Goal: Browse casually: Explore the website without a specific task or goal

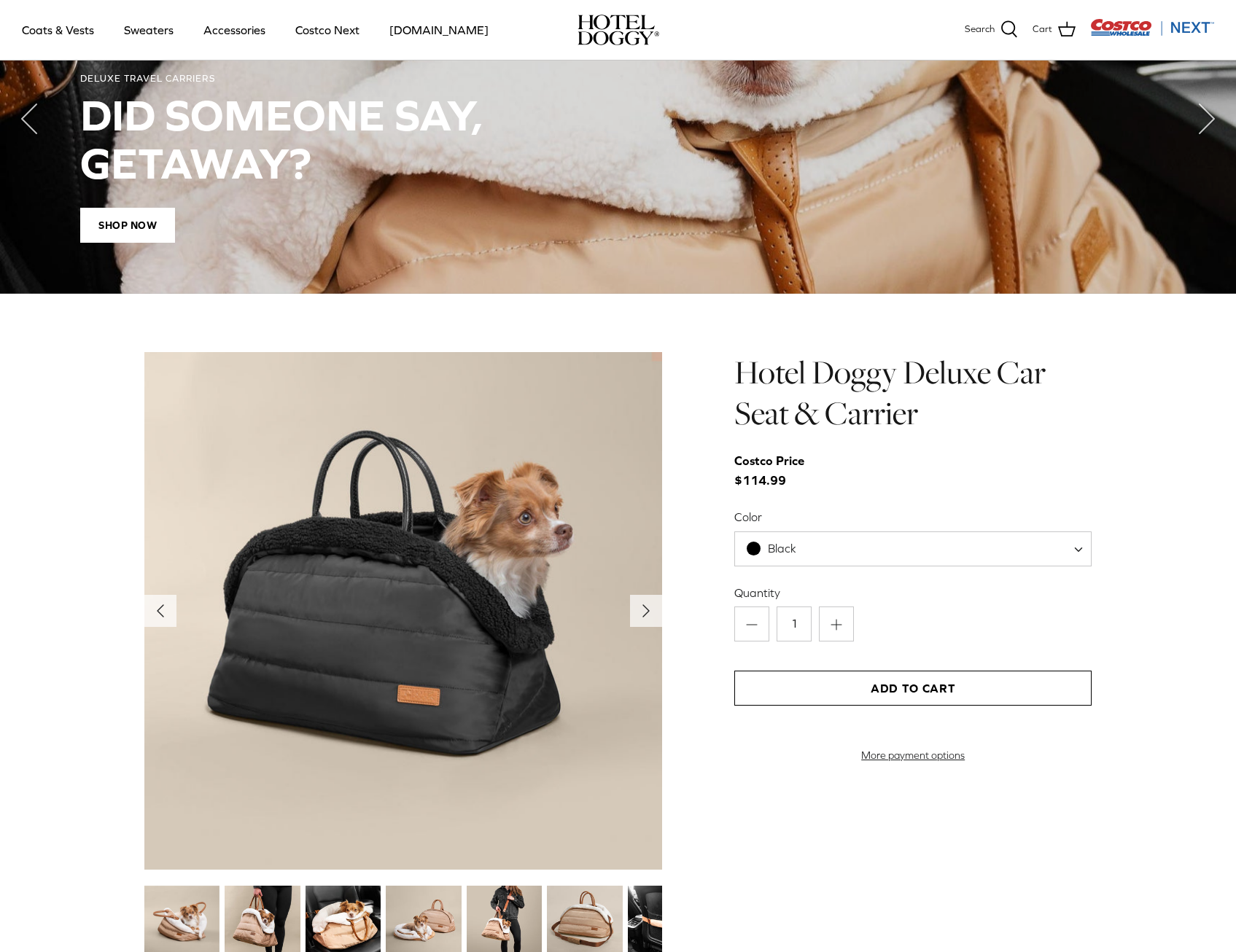
scroll to position [1458, 0]
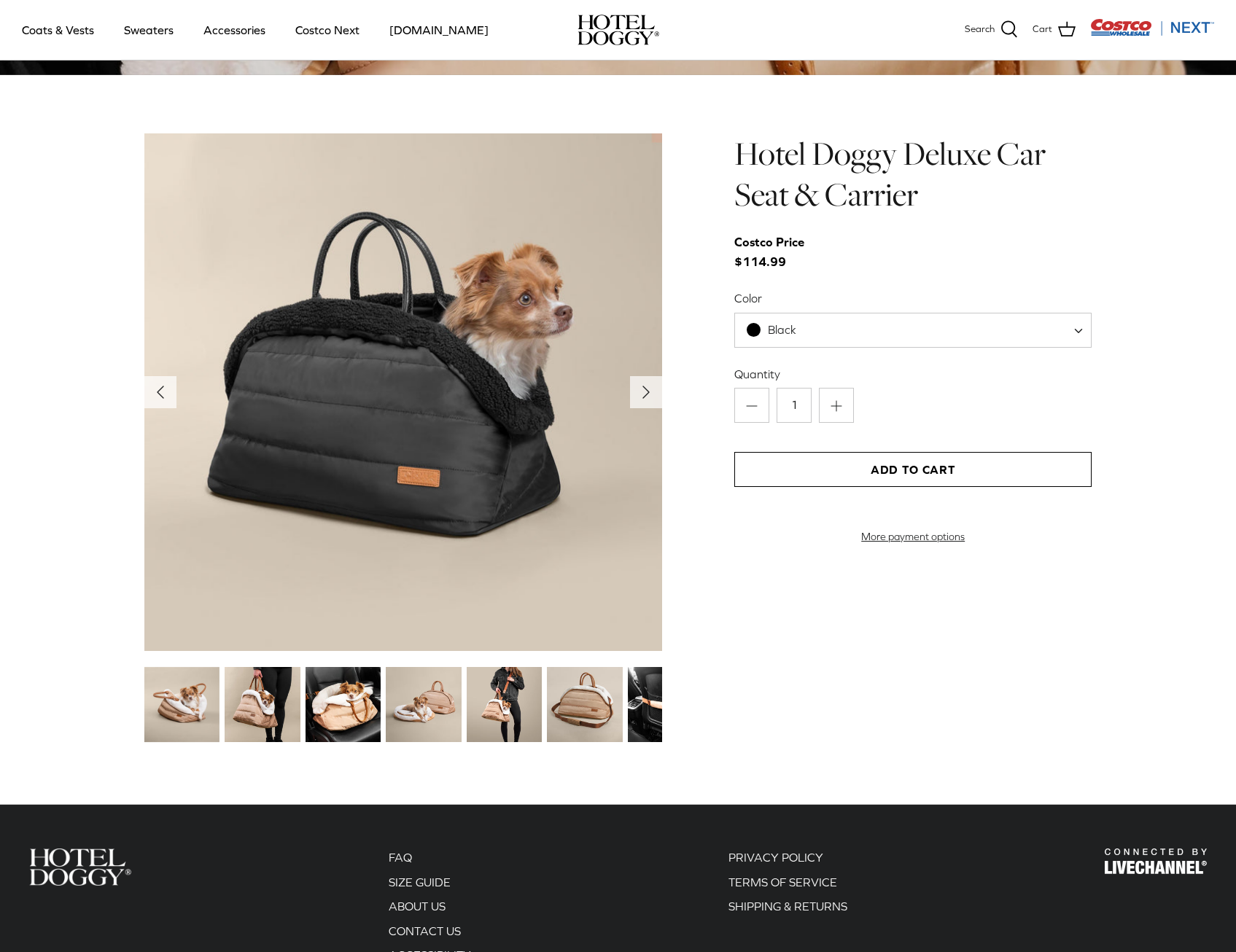
click at [516, 703] on img at bounding box center [504, 704] width 75 height 75
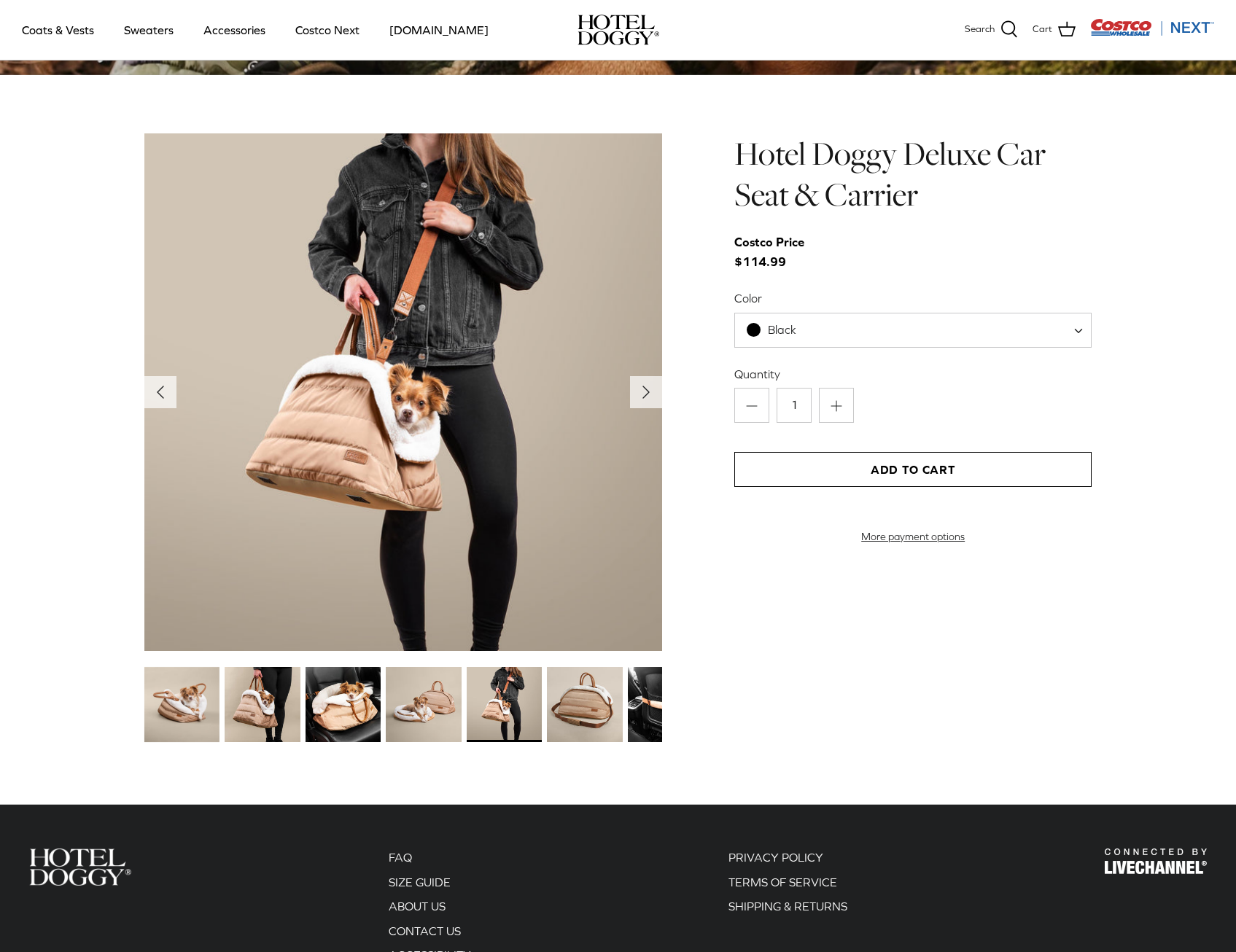
click at [591, 712] on img at bounding box center [584, 704] width 75 height 75
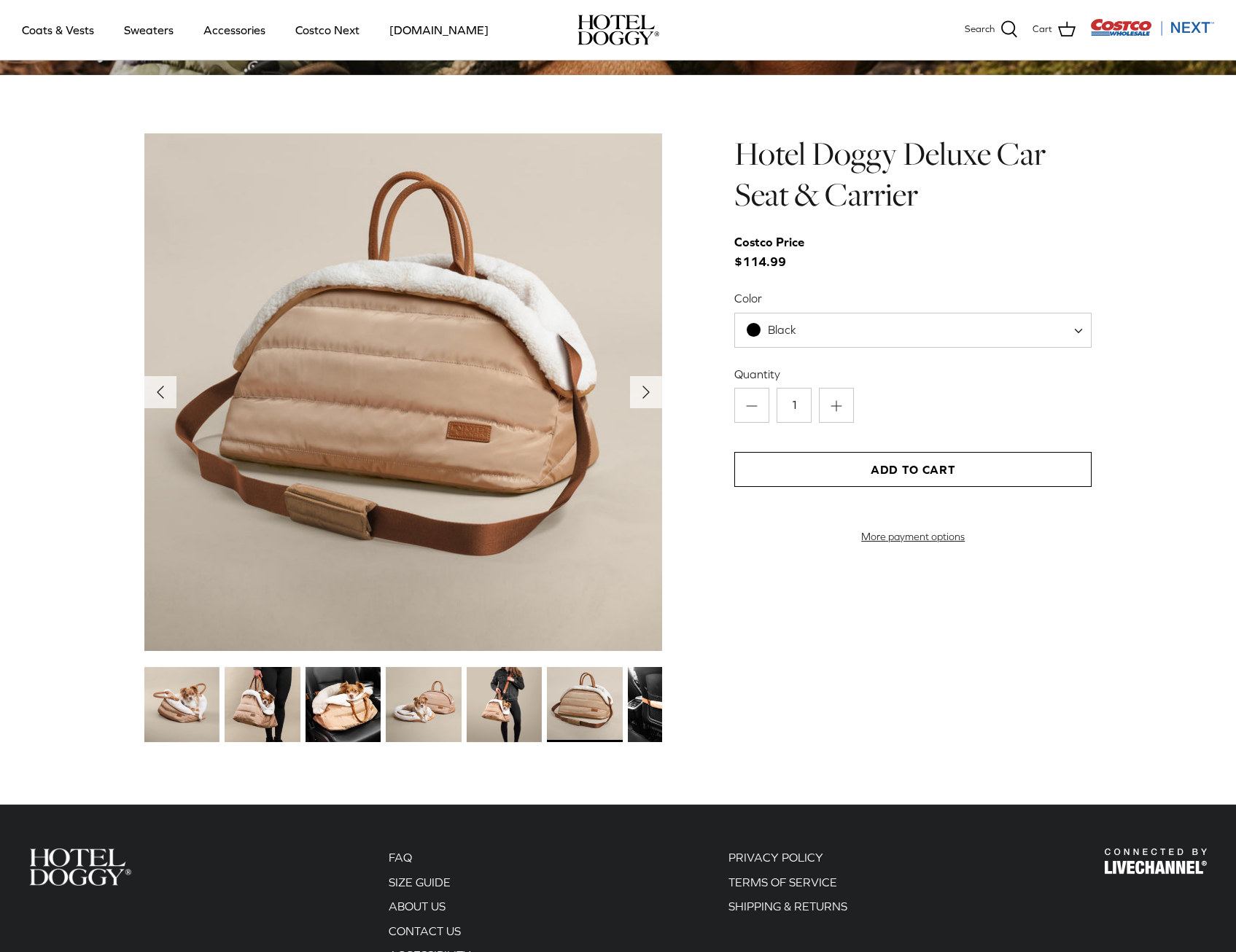
click at [642, 709] on img at bounding box center [665, 704] width 75 height 75
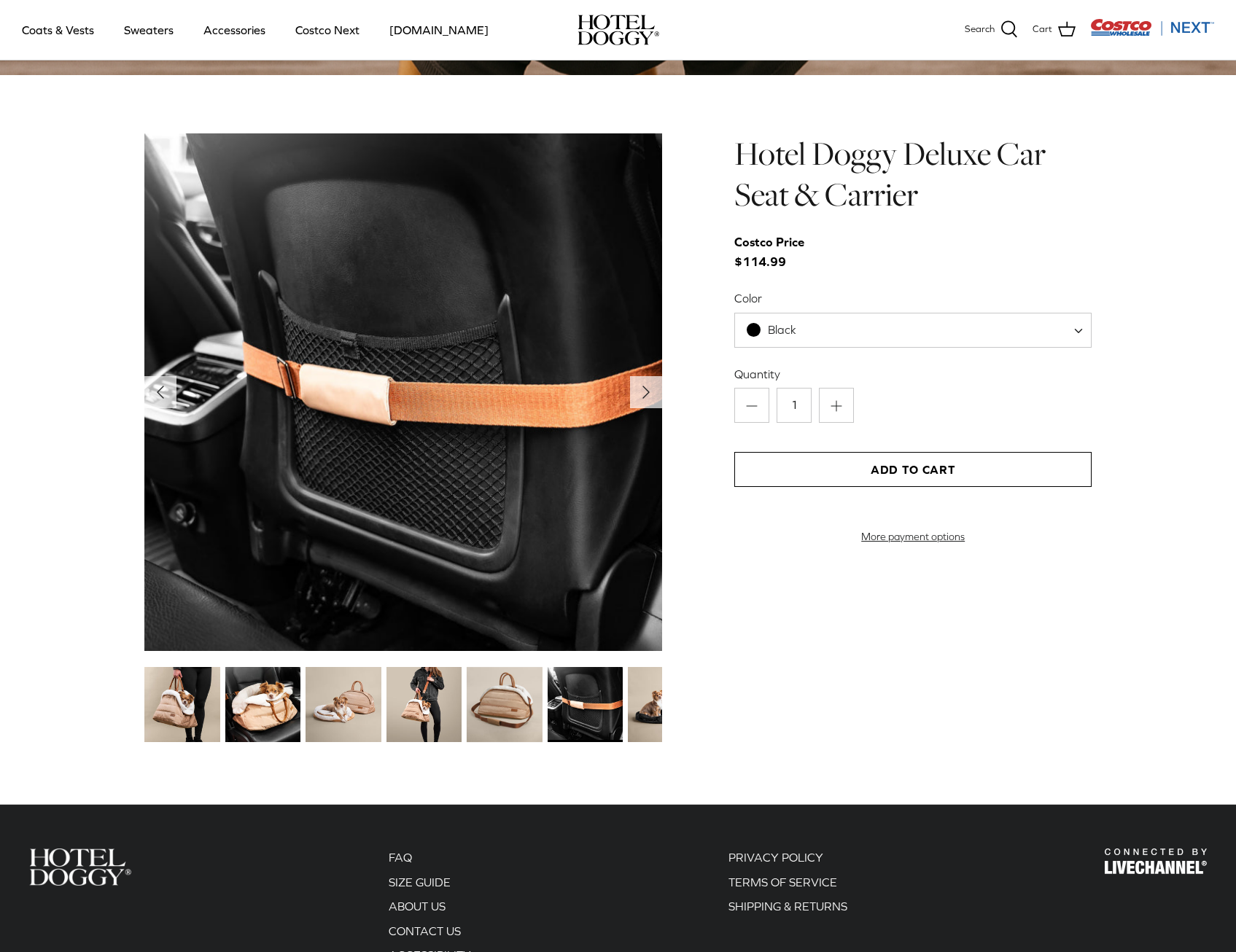
click at [642, 709] on img at bounding box center [665, 704] width 75 height 75
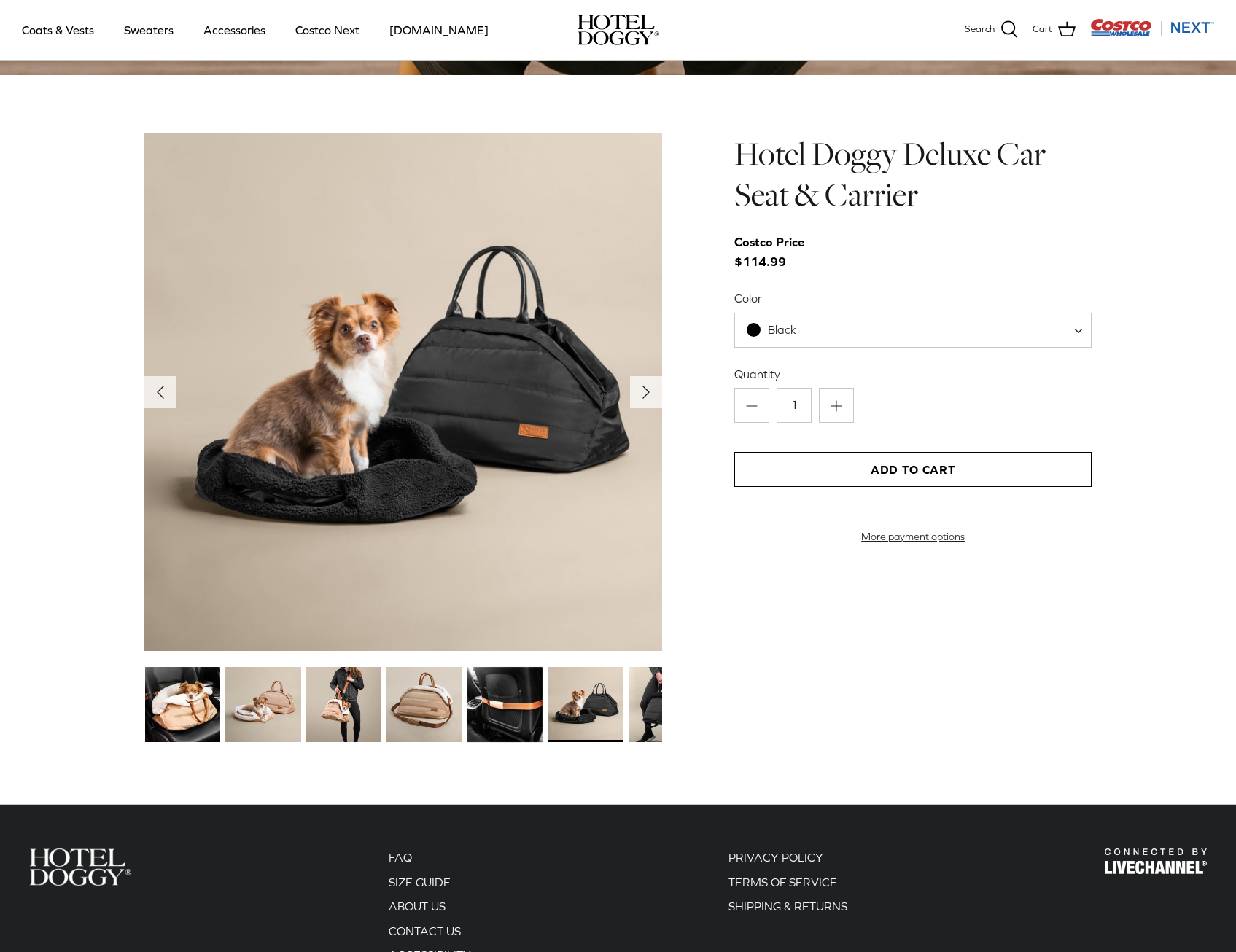
click at [642, 709] on img at bounding box center [666, 704] width 75 height 75
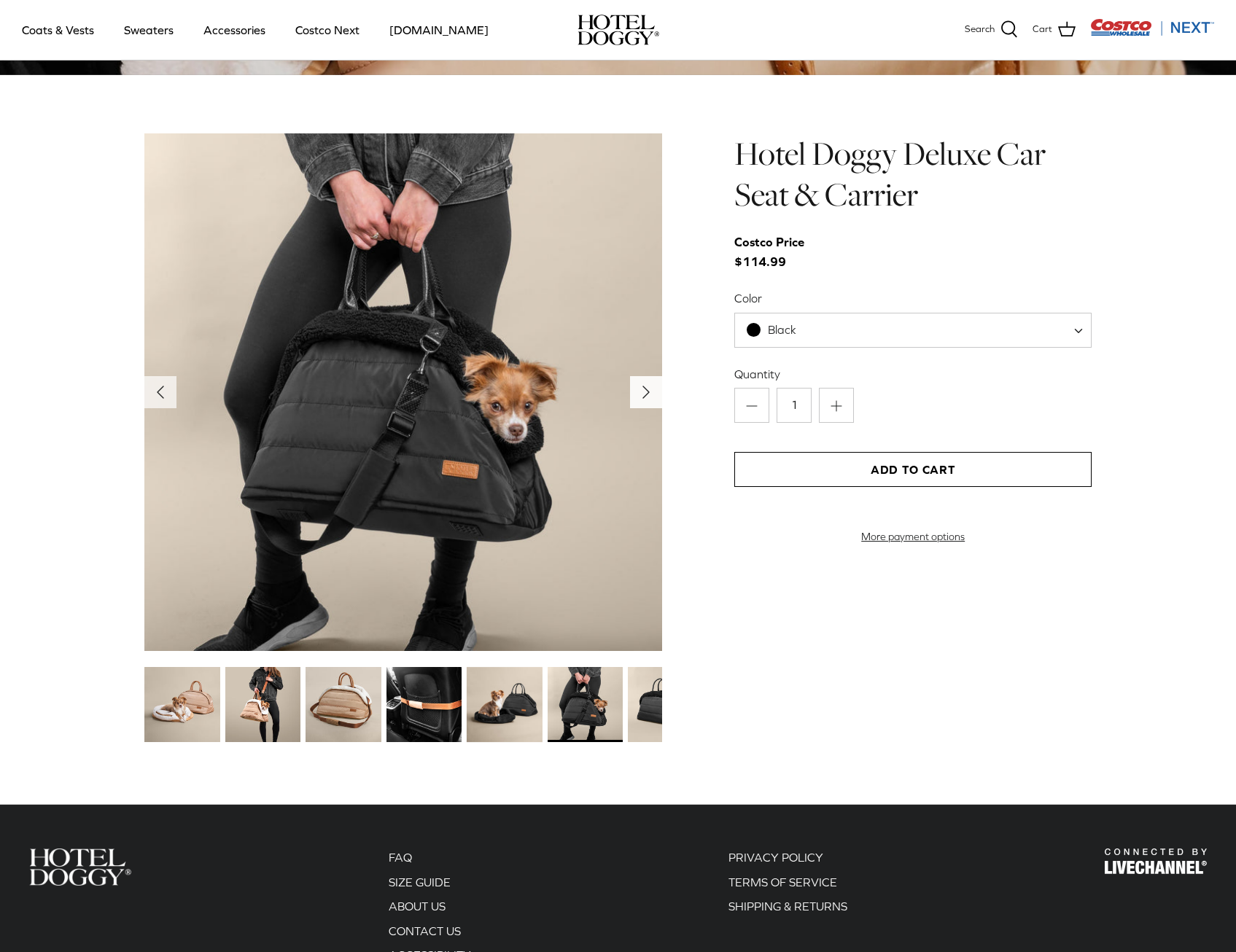
click at [632, 388] on button "Right" at bounding box center [646, 392] width 32 height 32
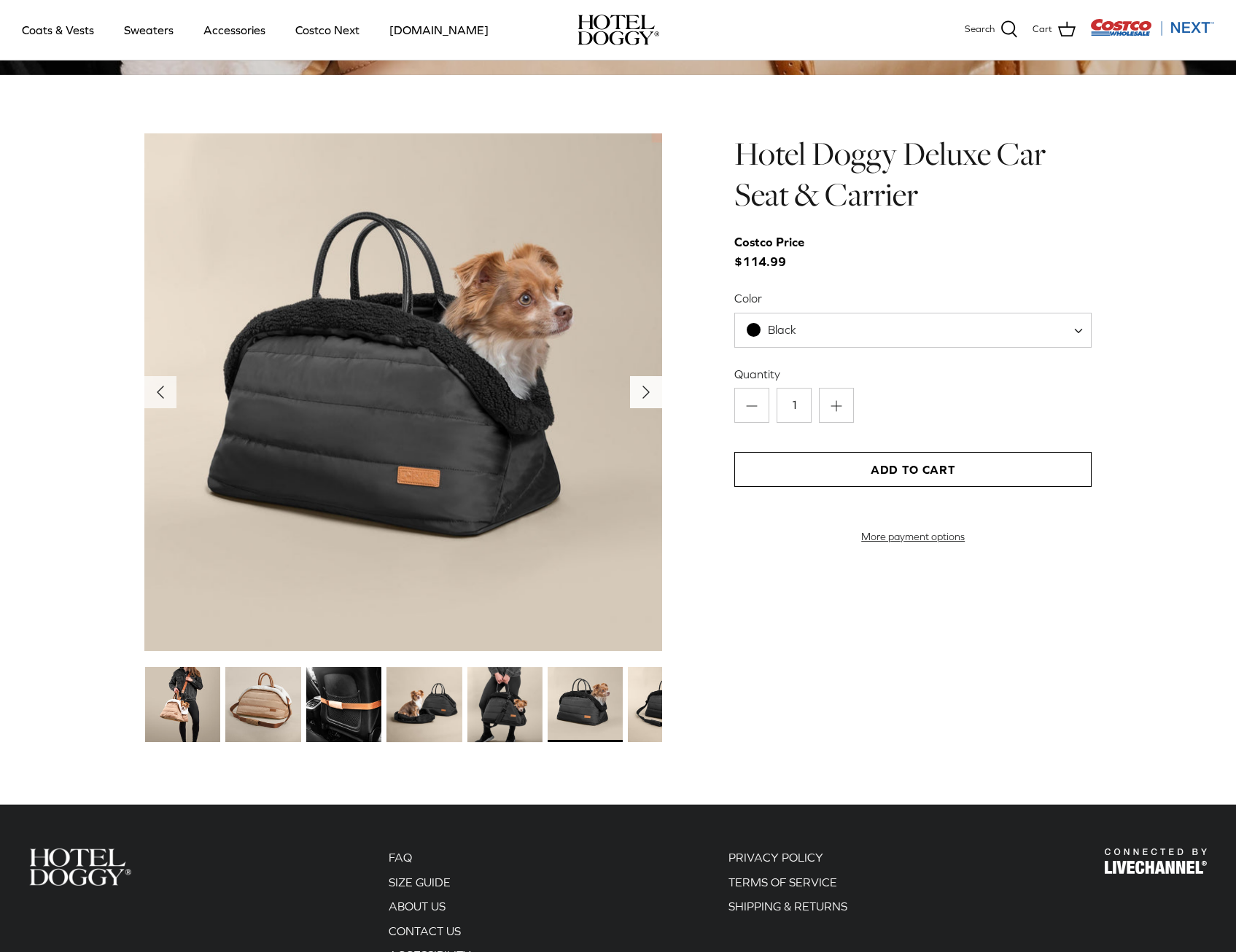
click at [632, 388] on button "Right" at bounding box center [646, 392] width 32 height 32
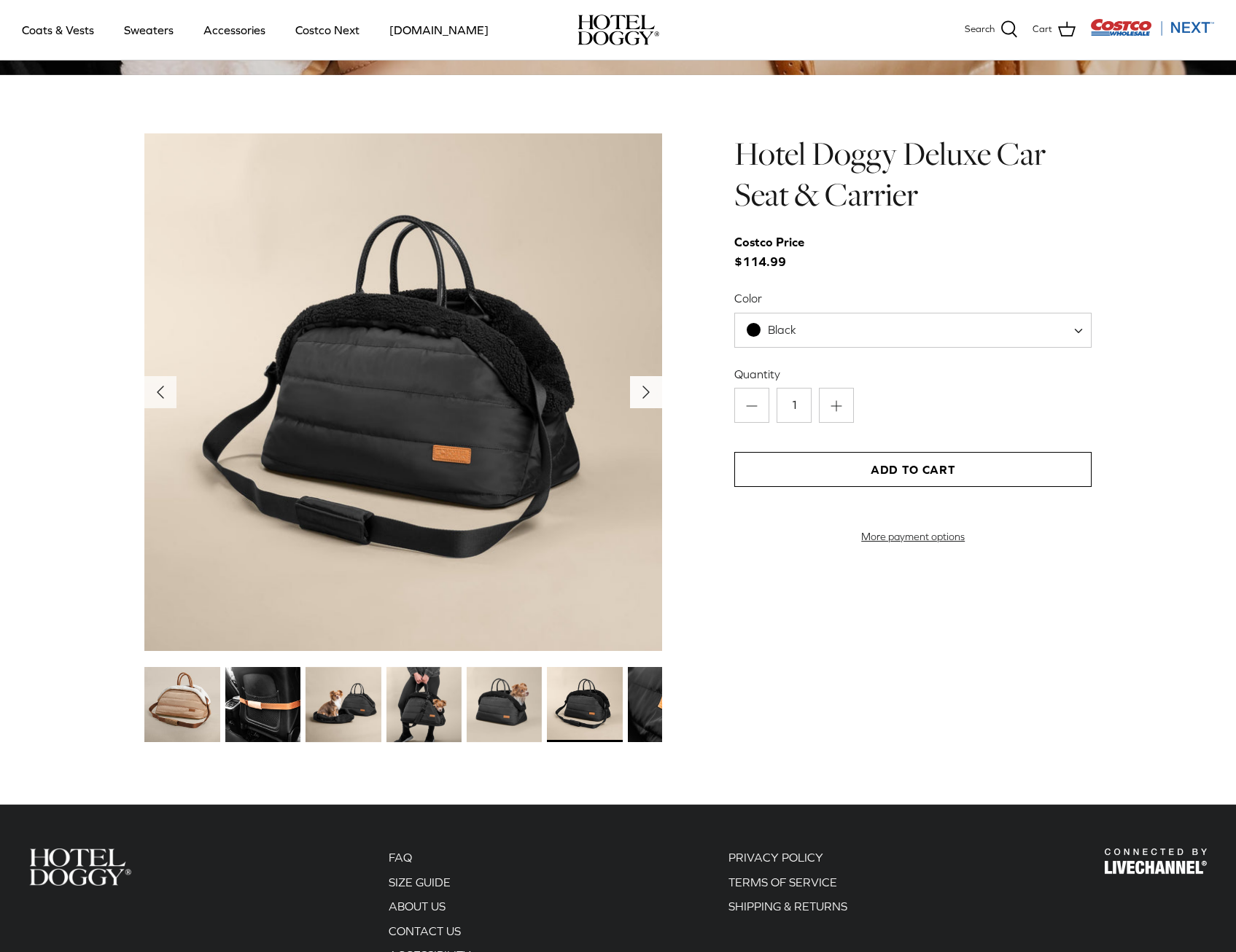
click at [632, 388] on button "Right" at bounding box center [646, 392] width 32 height 32
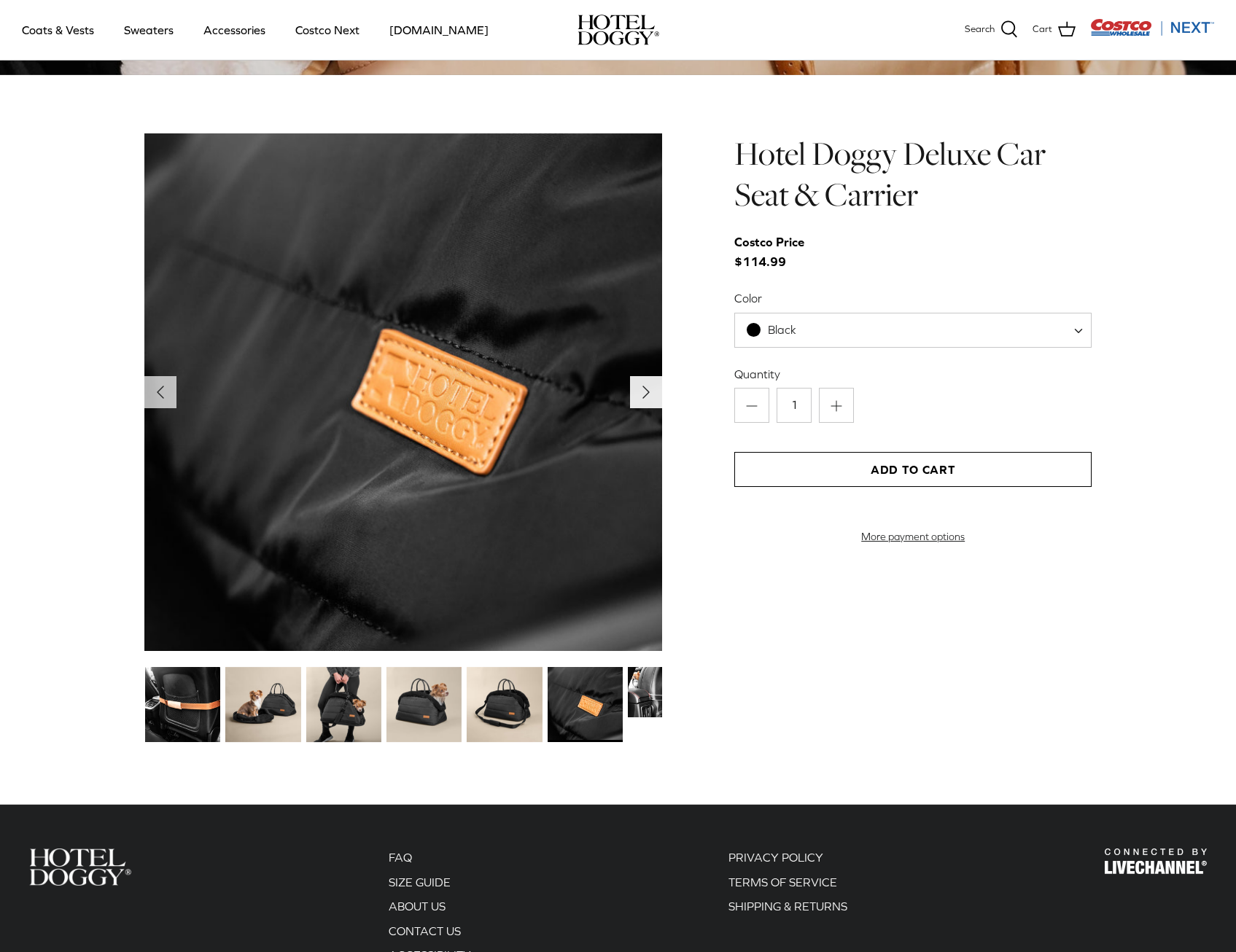
click at [632, 388] on button "Right" at bounding box center [646, 392] width 32 height 32
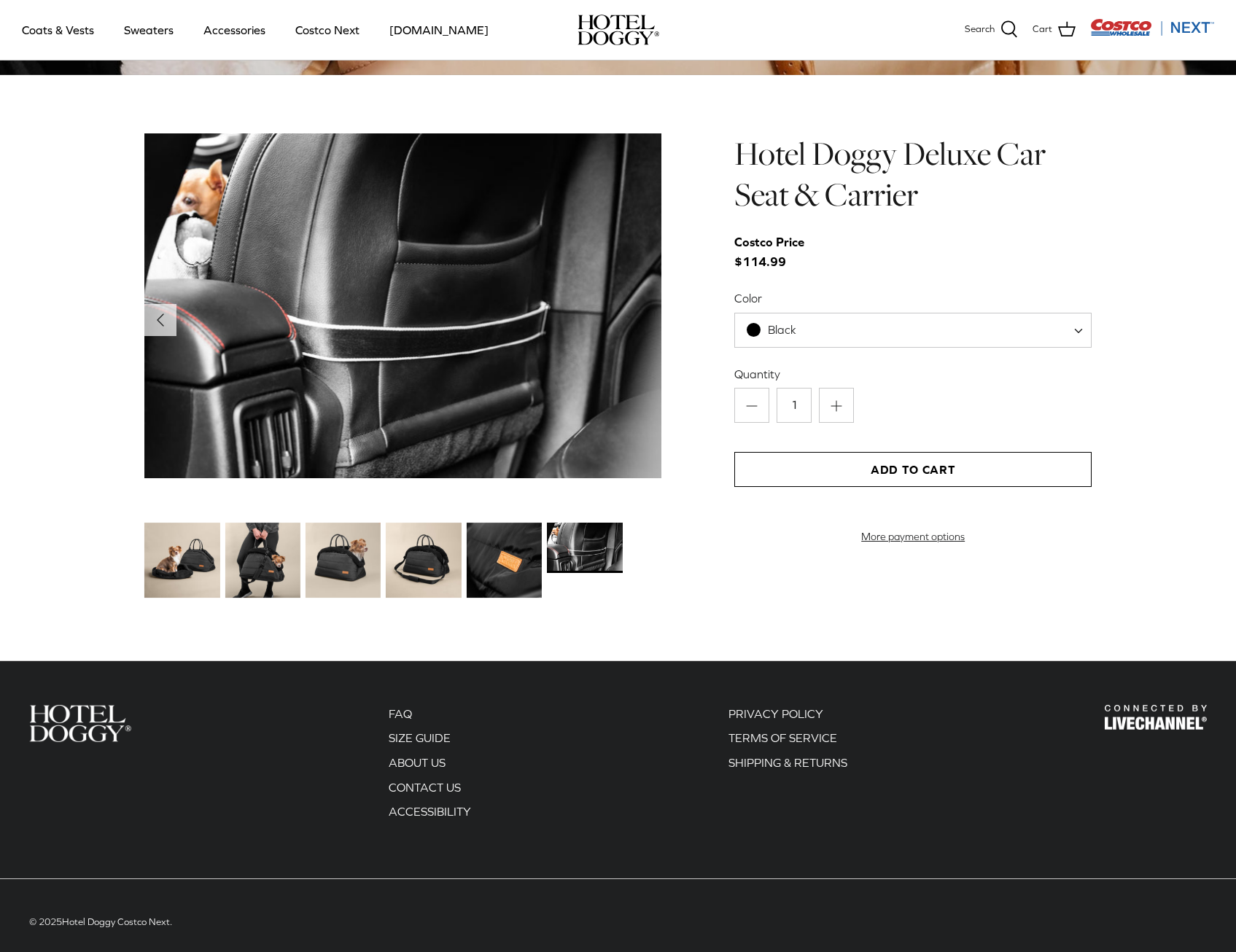
scroll to position [1447, 0]
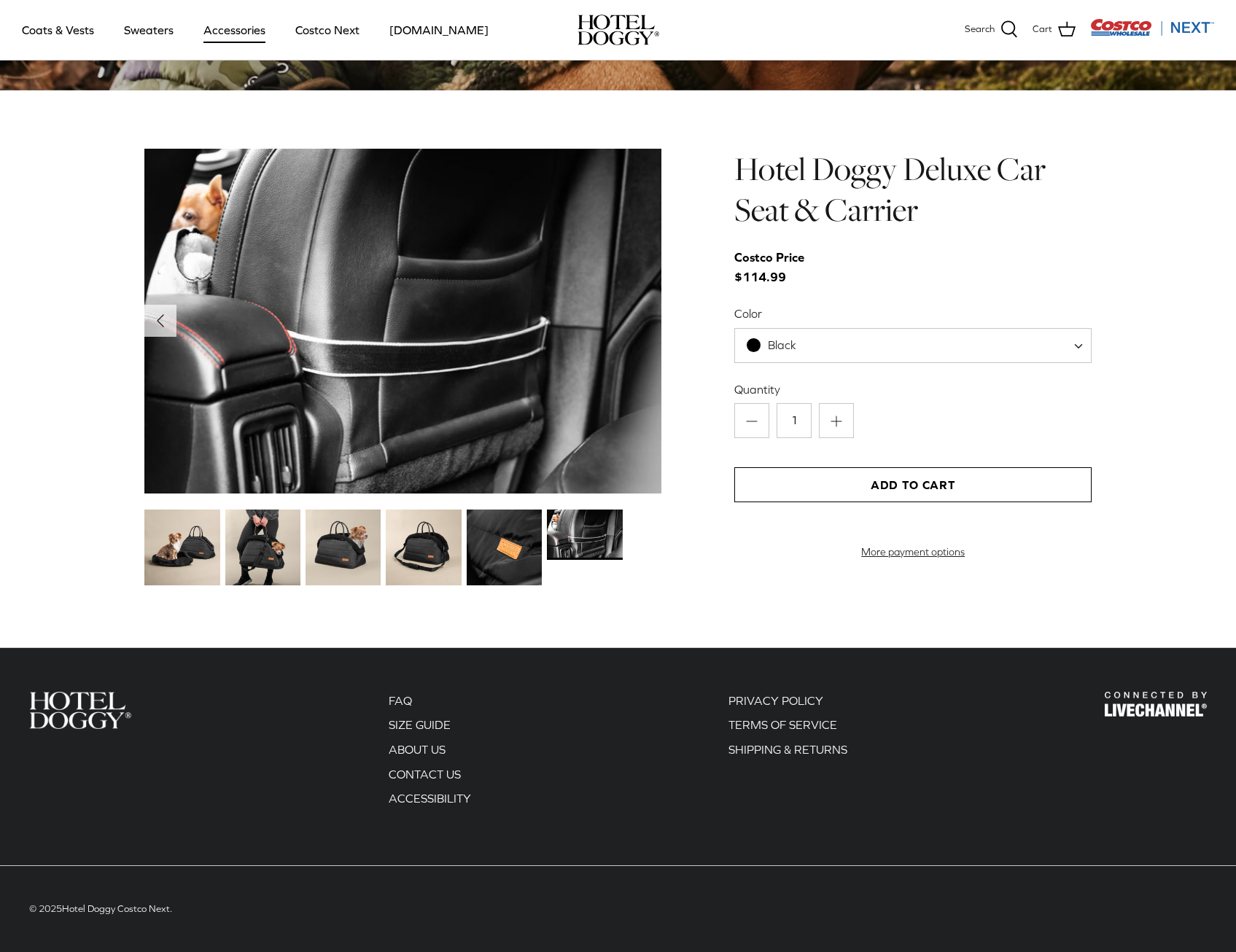
click at [266, 34] on link "Accessories" at bounding box center [235, 30] width 88 height 49
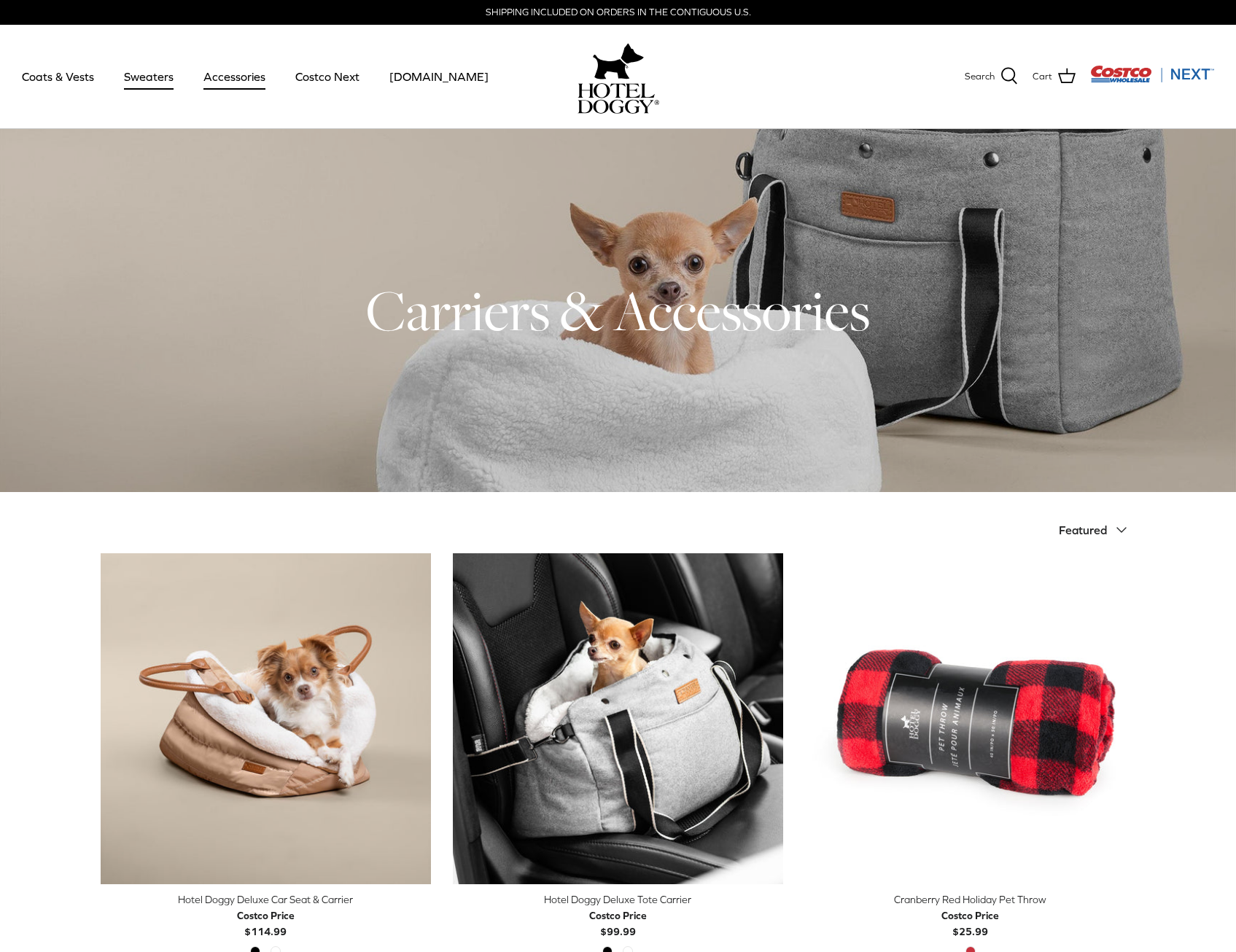
click at [148, 75] on link "Sweaters" at bounding box center [149, 76] width 76 height 49
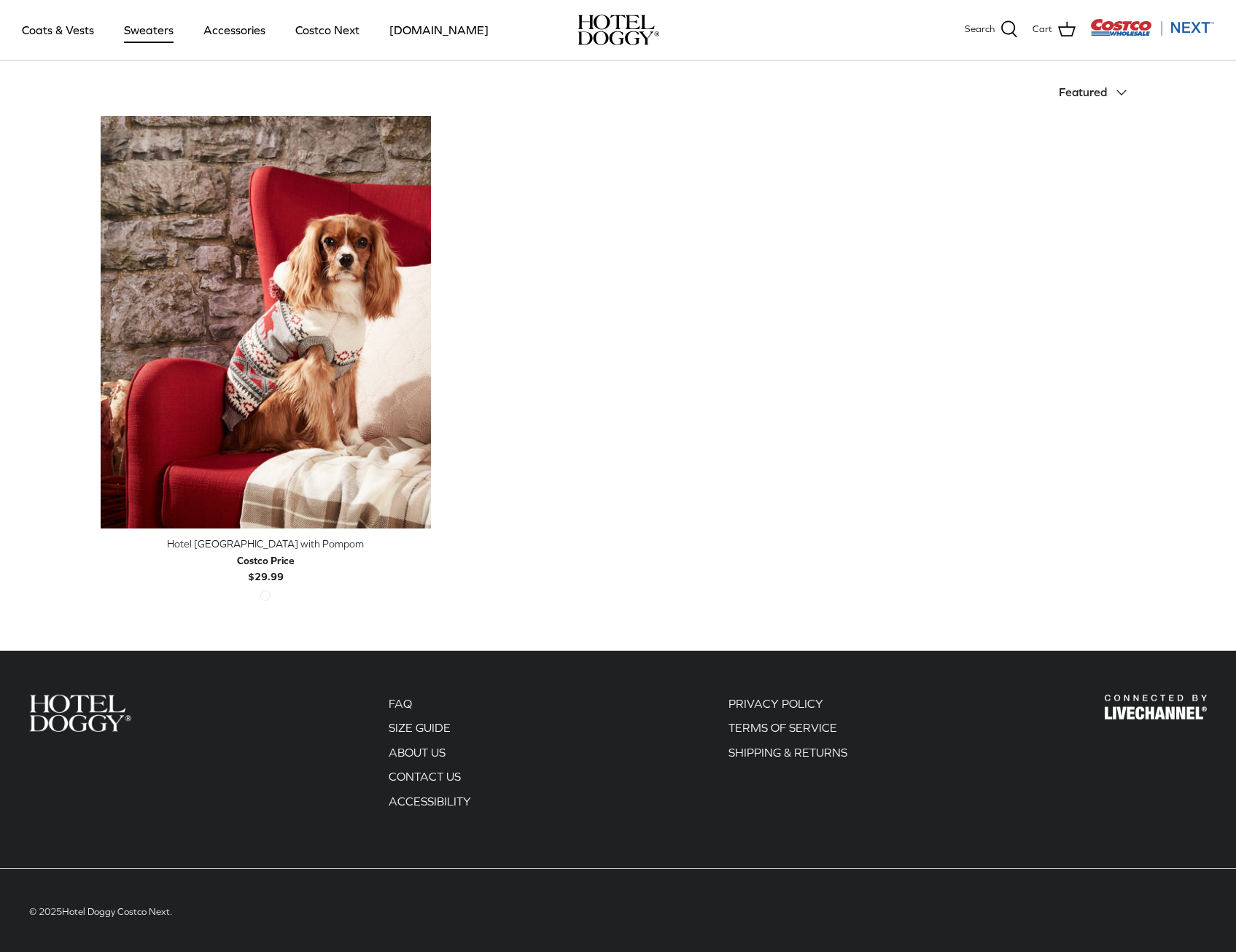
scroll to position [337, 0]
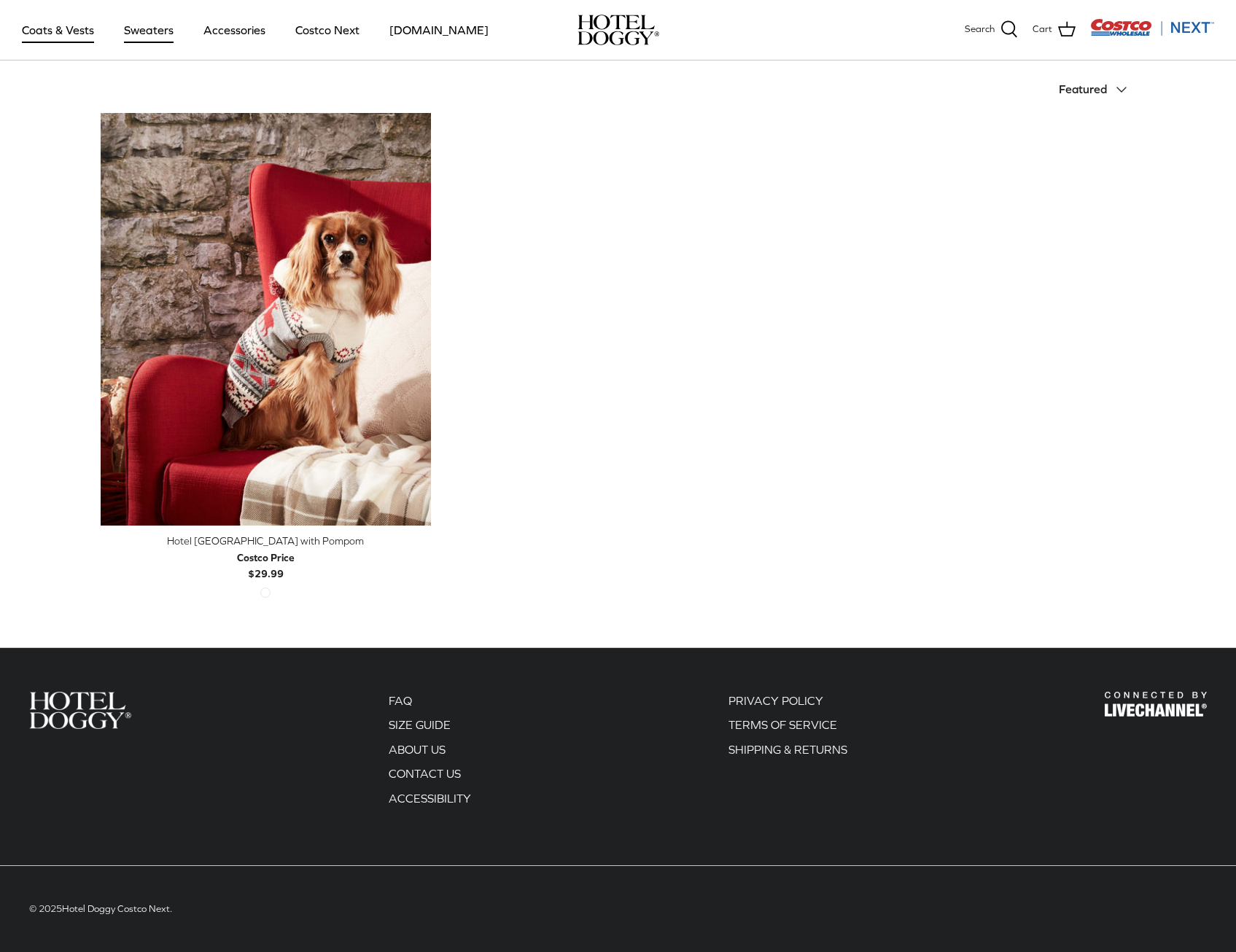
click at [37, 22] on link "Coats & Vests" at bounding box center [58, 30] width 99 height 49
